Goal: Navigation & Orientation: Understand site structure

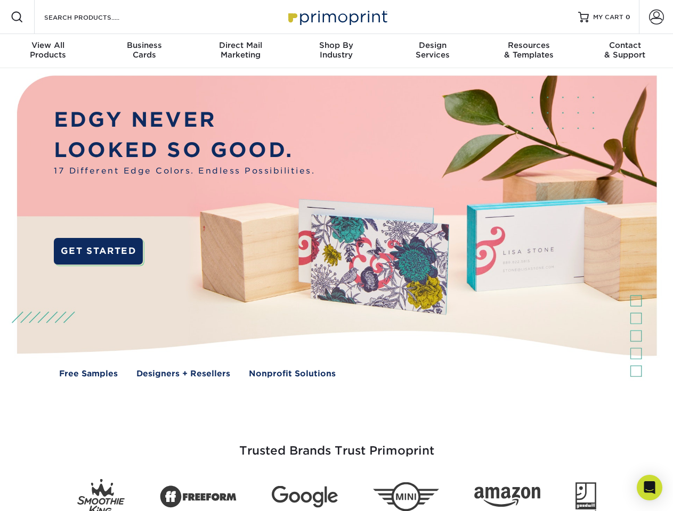
click at [336, 256] on img at bounding box center [336, 234] width 666 height 333
click at [17, 17] on span at bounding box center [17, 17] width 13 height 13
click at [656, 17] on span at bounding box center [656, 17] width 15 height 15
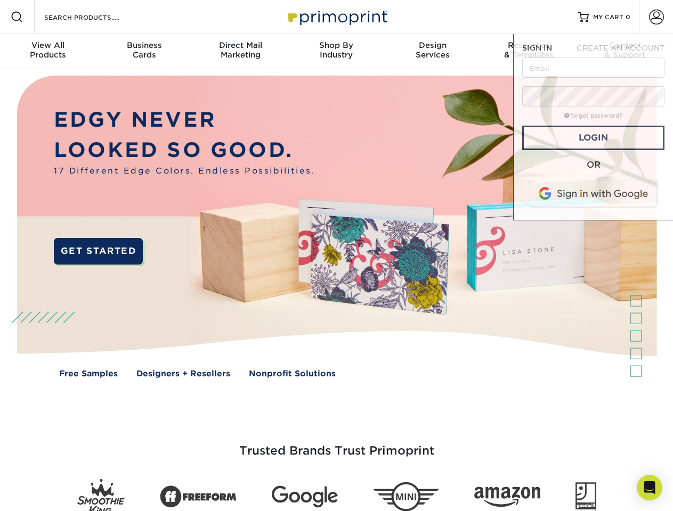
click at [48, 51] on div "View All Products" at bounding box center [48, 49] width 96 height 19
click at [144, 51] on div "Business Cards" at bounding box center [144, 49] width 96 height 19
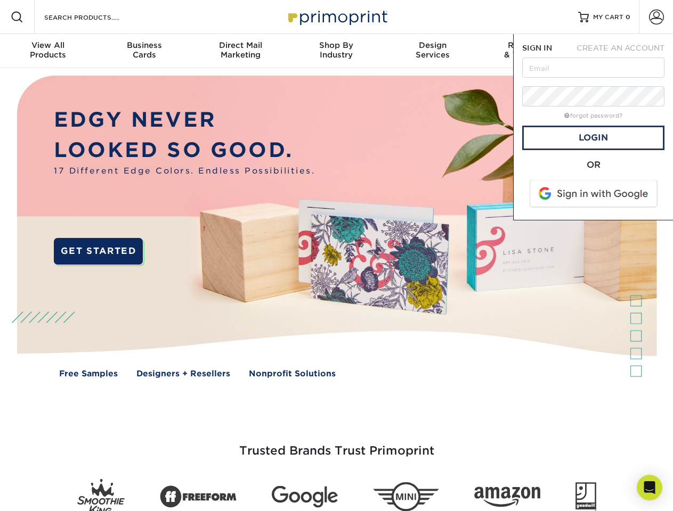
click at [240, 51] on div "Direct Mail Marketing" at bounding box center [240, 49] width 96 height 19
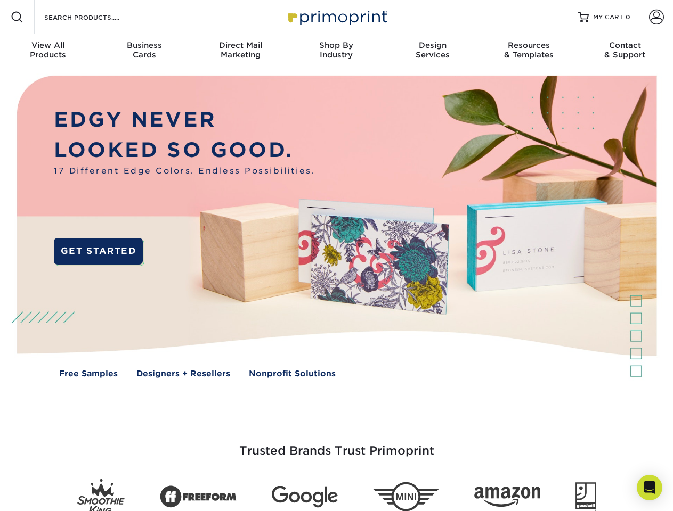
click at [336, 51] on div "Shop By Industry" at bounding box center [336, 49] width 96 height 19
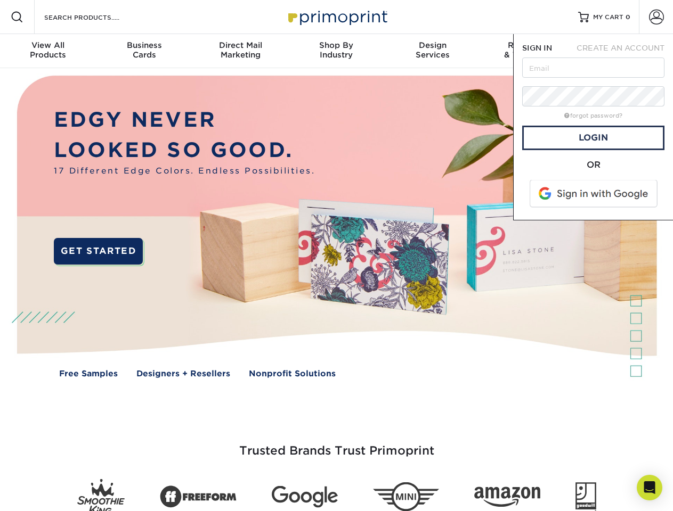
click at [433, 51] on div "Design Services" at bounding box center [433, 49] width 96 height 19
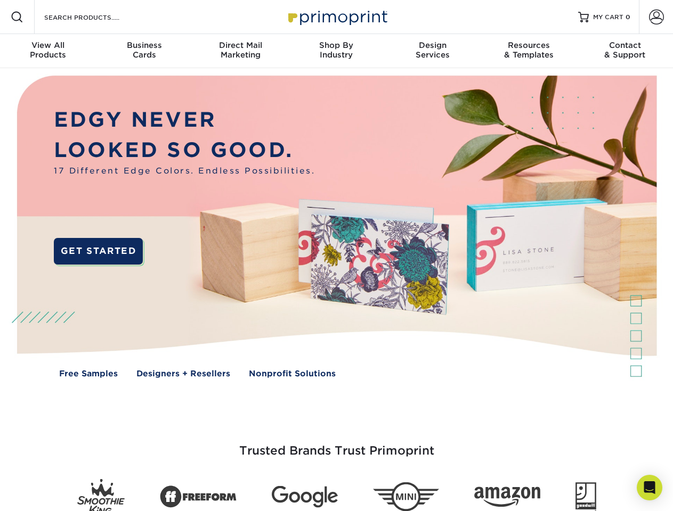
click at [529, 51] on span "SIGN IN" at bounding box center [537, 48] width 30 height 9
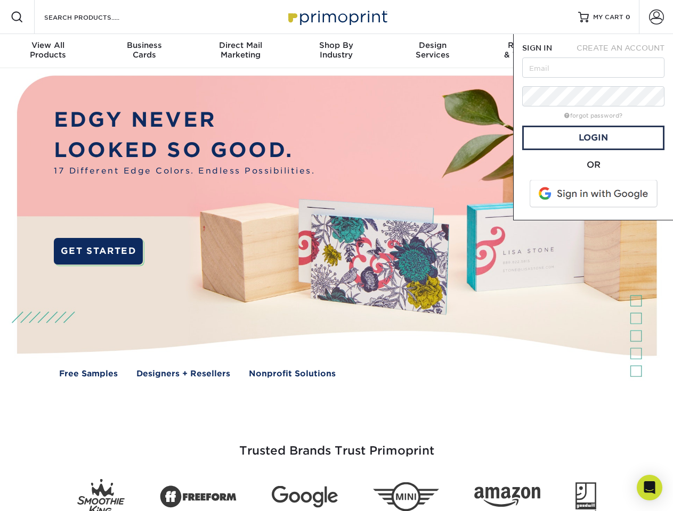
click at [625, 51] on div "Contact & Support" at bounding box center [625, 49] width 96 height 19
